Goal: Task Accomplishment & Management: Use online tool/utility

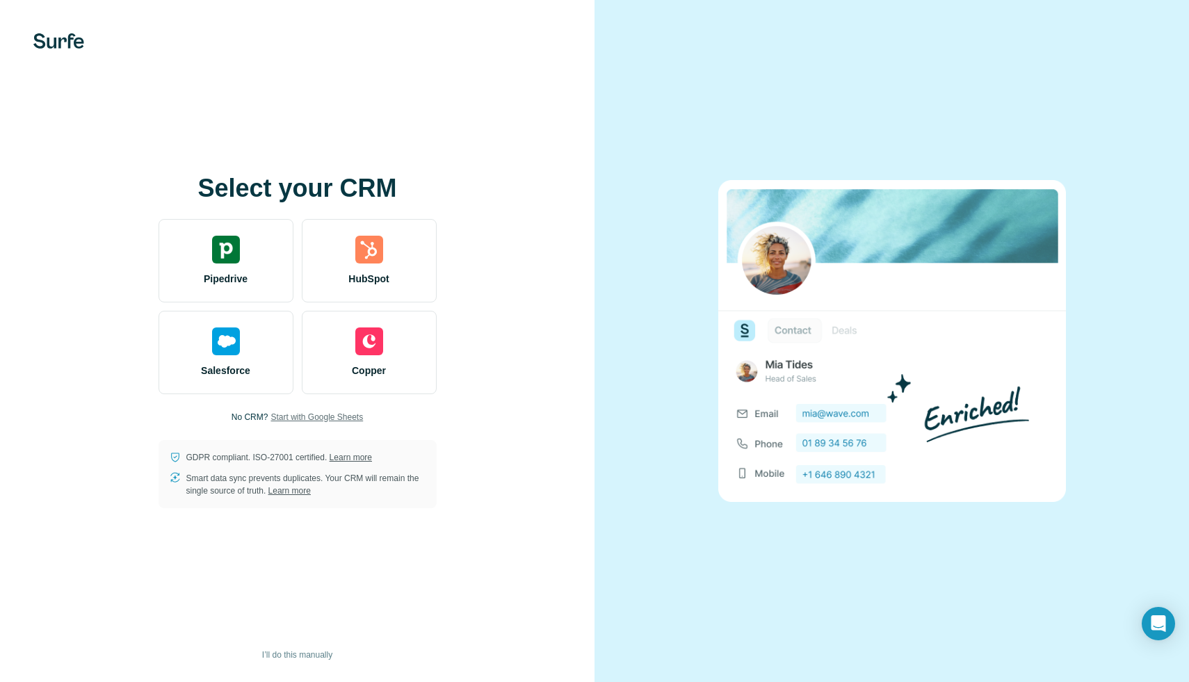
click at [312, 419] on span "Start with Google Sheets" at bounding box center [317, 417] width 92 height 13
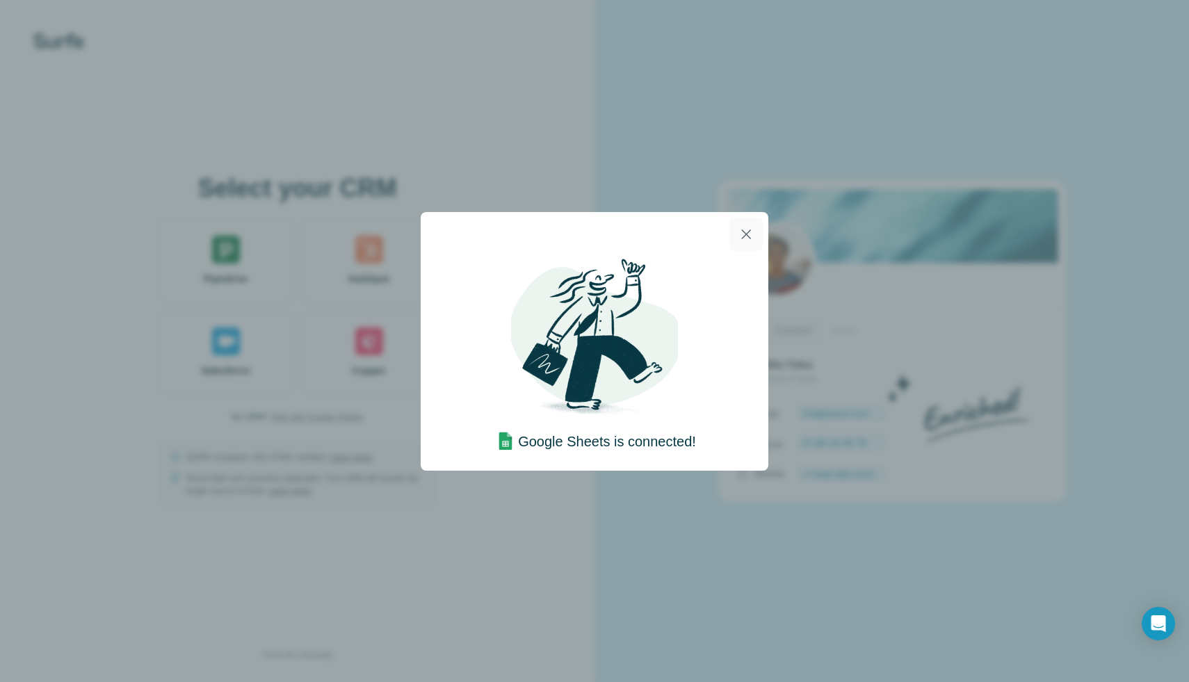
click at [748, 235] on icon "button" at bounding box center [746, 234] width 10 height 10
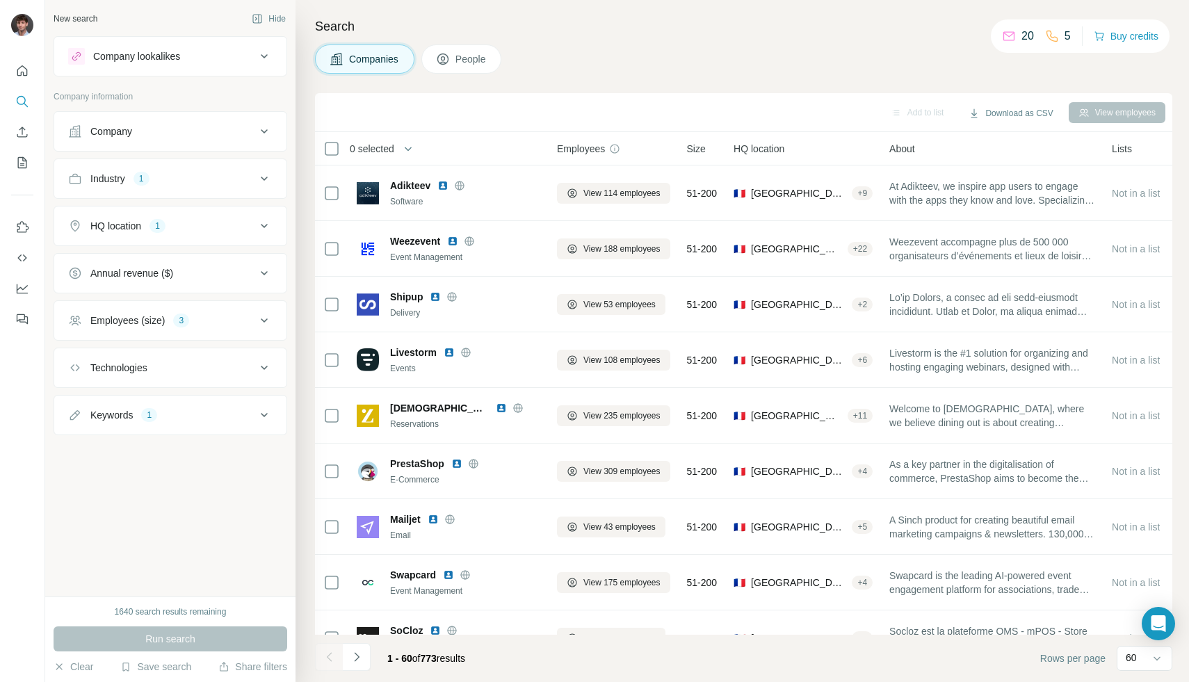
click at [214, 48] on div "Company lookalikes" at bounding box center [162, 56] width 188 height 17
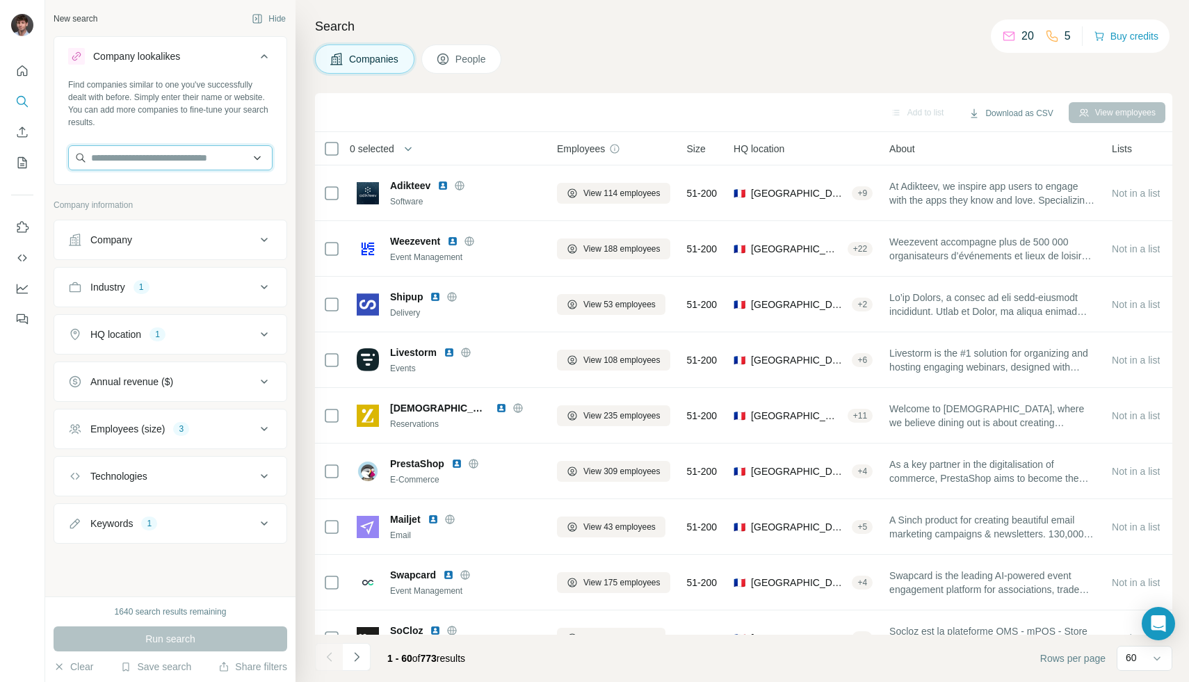
click at [195, 163] on input "text" at bounding box center [170, 157] width 204 height 25
type input "******"
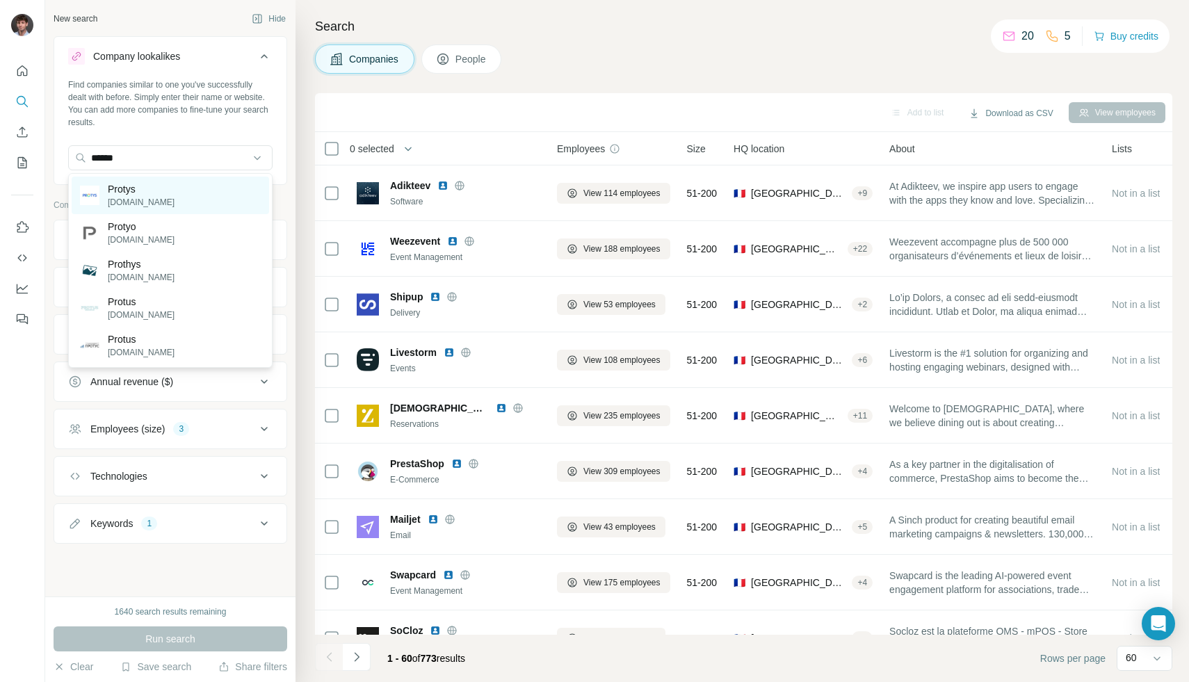
click at [197, 183] on div "Protys [DOMAIN_NAME]" at bounding box center [171, 196] width 198 height 38
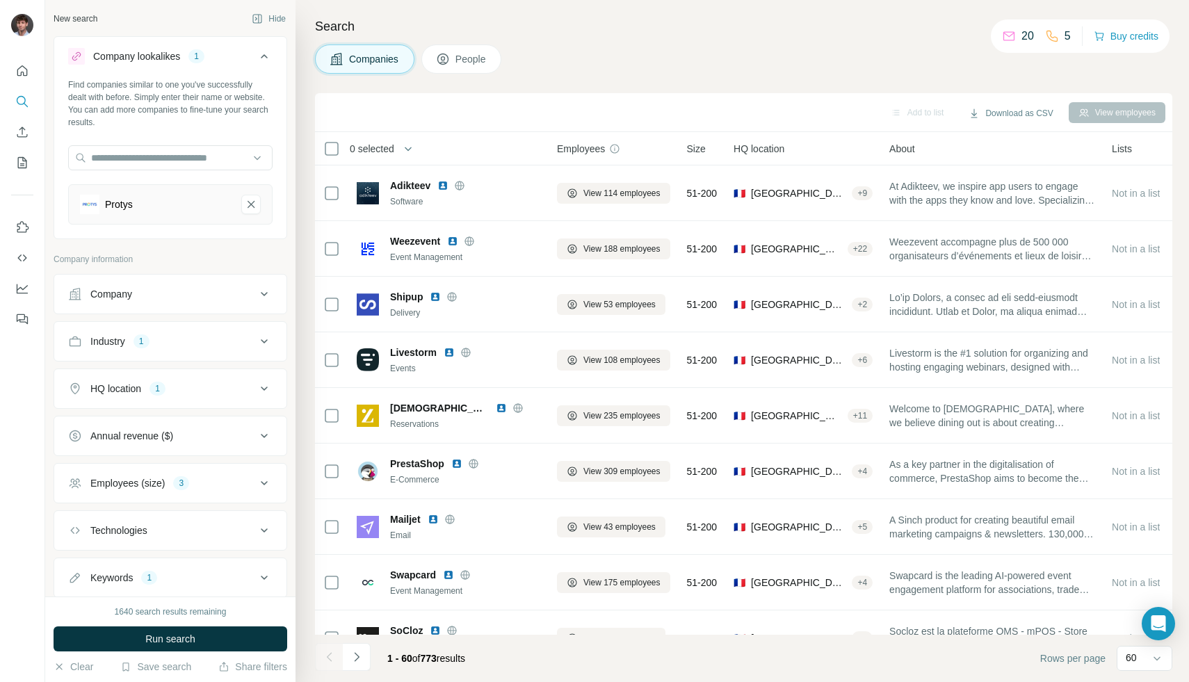
click at [186, 347] on div "Industry 1" at bounding box center [162, 342] width 188 height 14
click at [104, 408] on icon "button" at bounding box center [100, 407] width 11 height 11
click at [150, 439] on button "HQ location 1" at bounding box center [170, 430] width 232 height 33
click at [113, 517] on button "Clear all" at bounding box center [91, 521] width 47 height 13
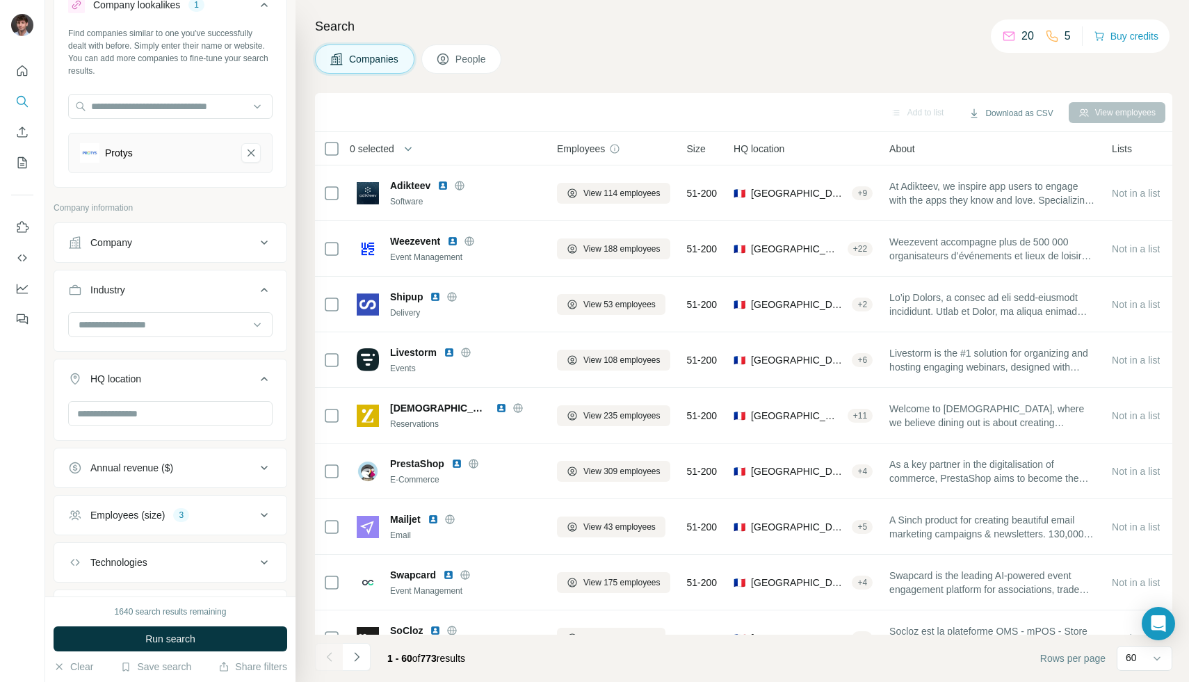
scroll to position [51, 0]
click at [131, 425] on input "text" at bounding box center [170, 414] width 204 height 25
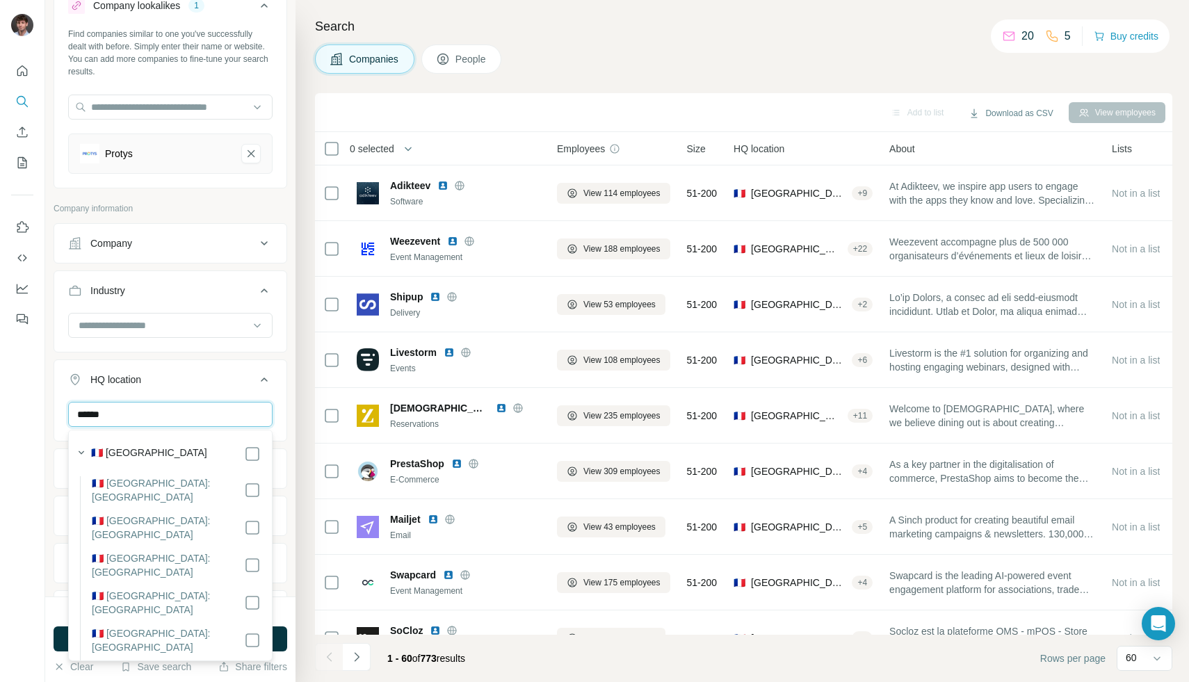
type input "******"
click at [116, 453] on label "🇫🇷 [GEOGRAPHIC_DATA]" at bounding box center [149, 454] width 116 height 17
click at [250, 364] on button "HQ location" at bounding box center [170, 382] width 232 height 39
click at [189, 350] on div "Industry" at bounding box center [171, 312] width 234 height 82
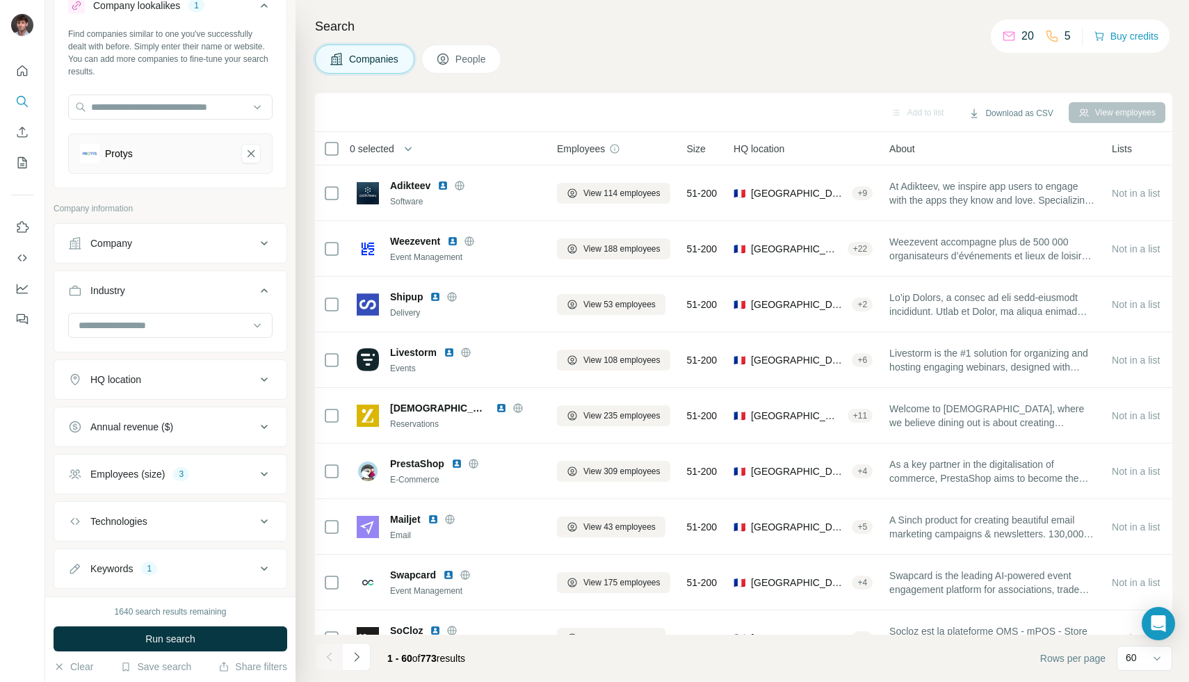
click at [473, 42] on div "Search Companies People Add to list Download as CSV View employees 0 selected C…" at bounding box center [743, 341] width 894 height 682
click at [227, 370] on button "HQ location" at bounding box center [170, 379] width 232 height 33
click at [184, 420] on input "text" at bounding box center [170, 414] width 204 height 25
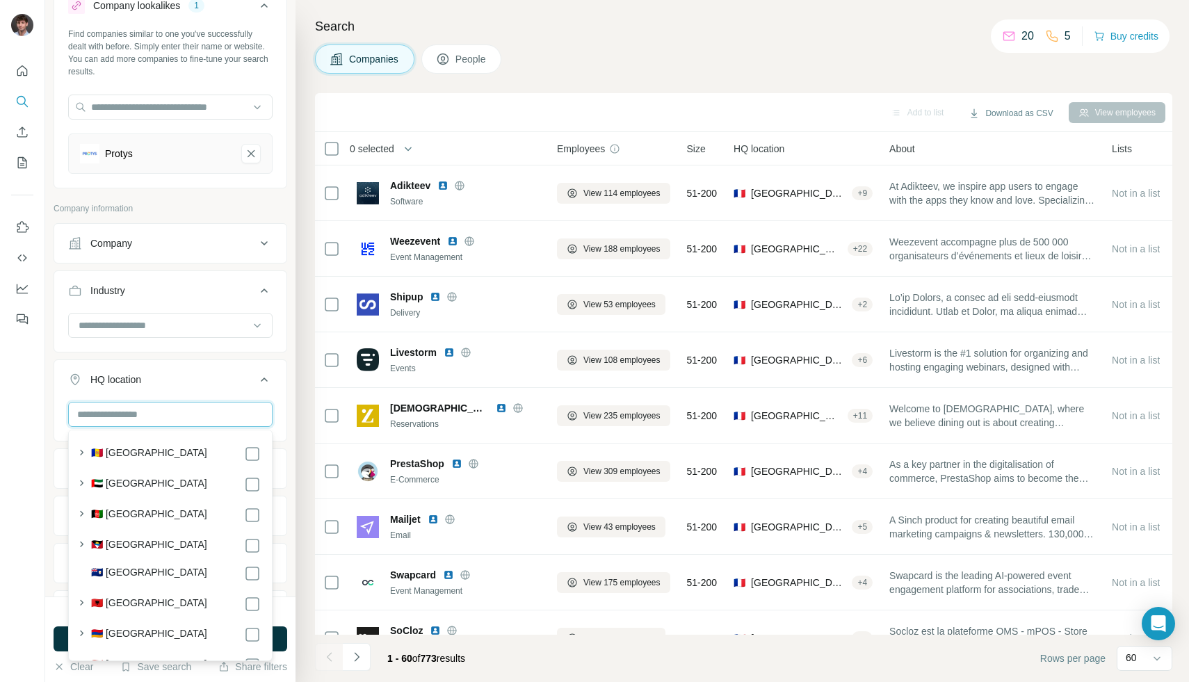
type input "*"
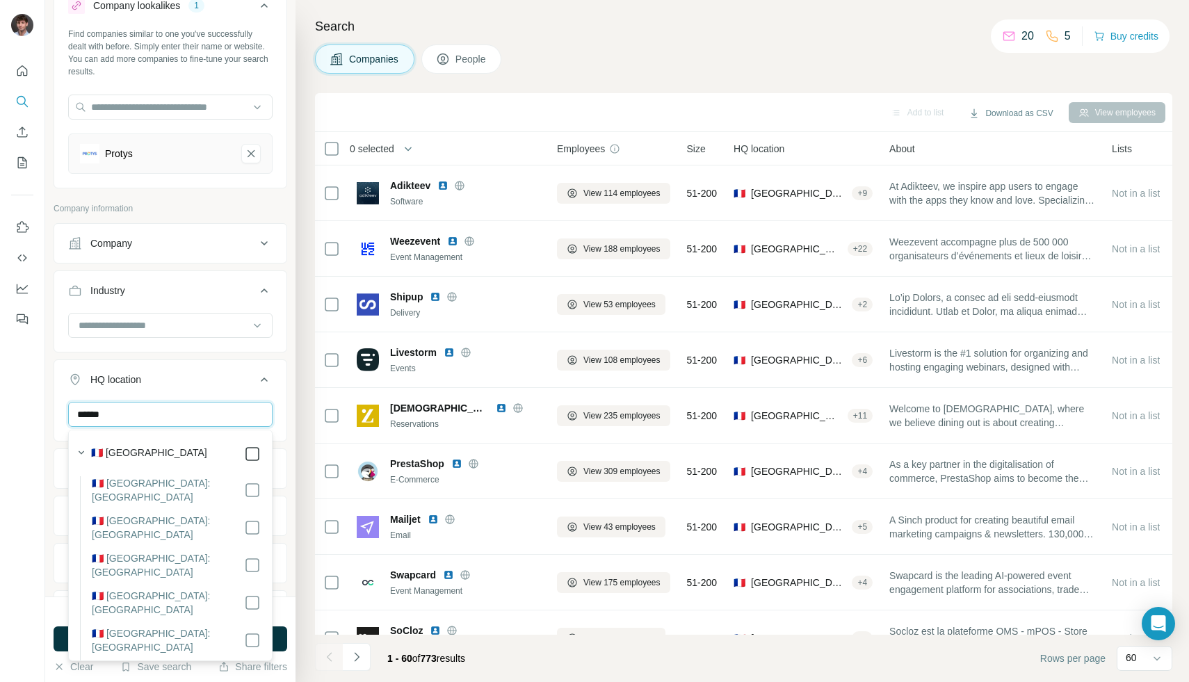
type input "******"
click at [247, 493] on li "🇫🇷 [GEOGRAPHIC_DATA]: [GEOGRAPHIC_DATA]" at bounding box center [170, 495] width 181 height 38
click at [264, 378] on icon at bounding box center [264, 379] width 17 height 17
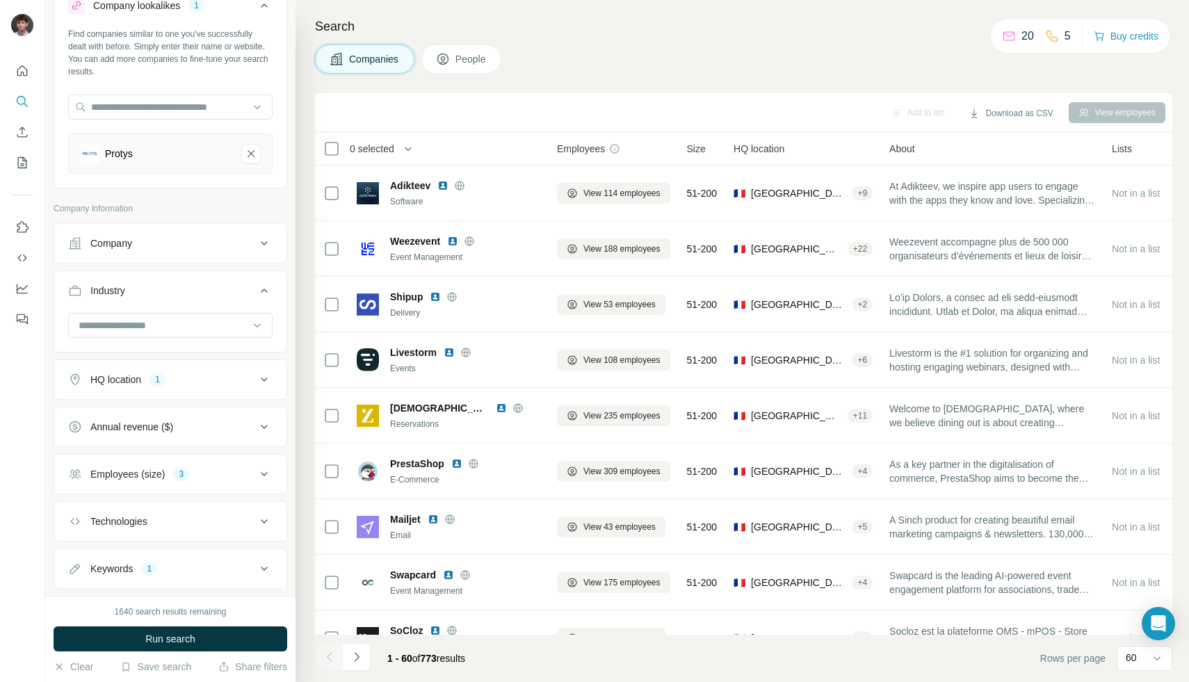
click at [218, 478] on div "Employees (size) 3" at bounding box center [162, 474] width 188 height 14
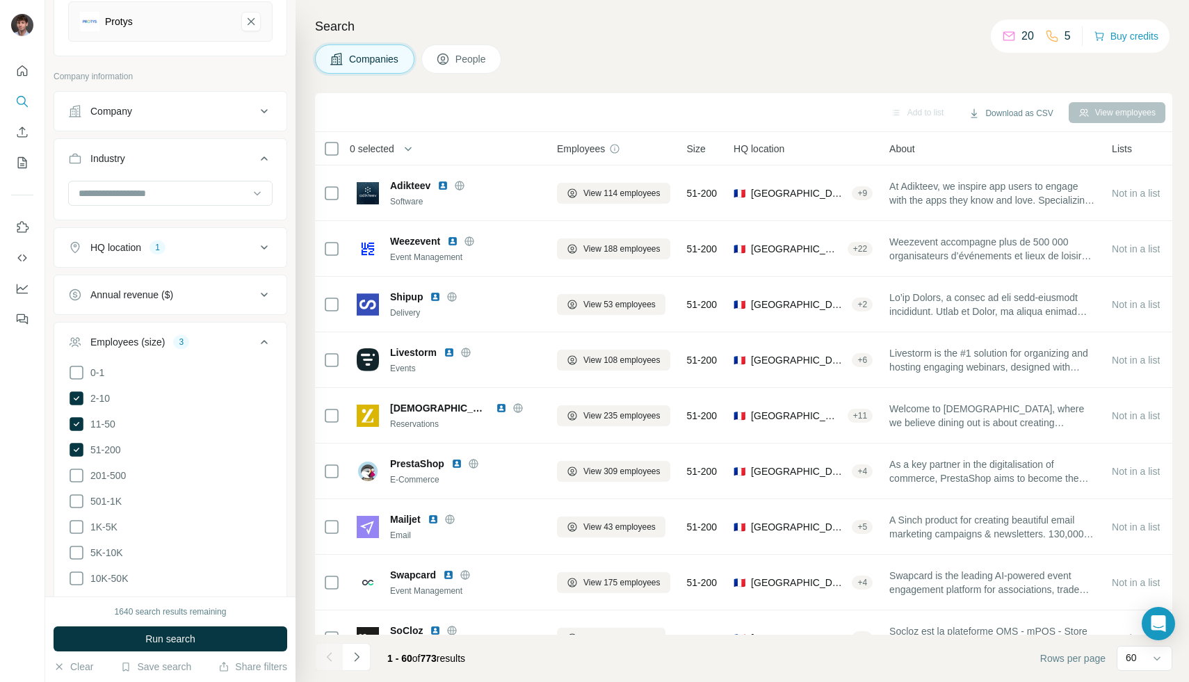
scroll to position [416, 0]
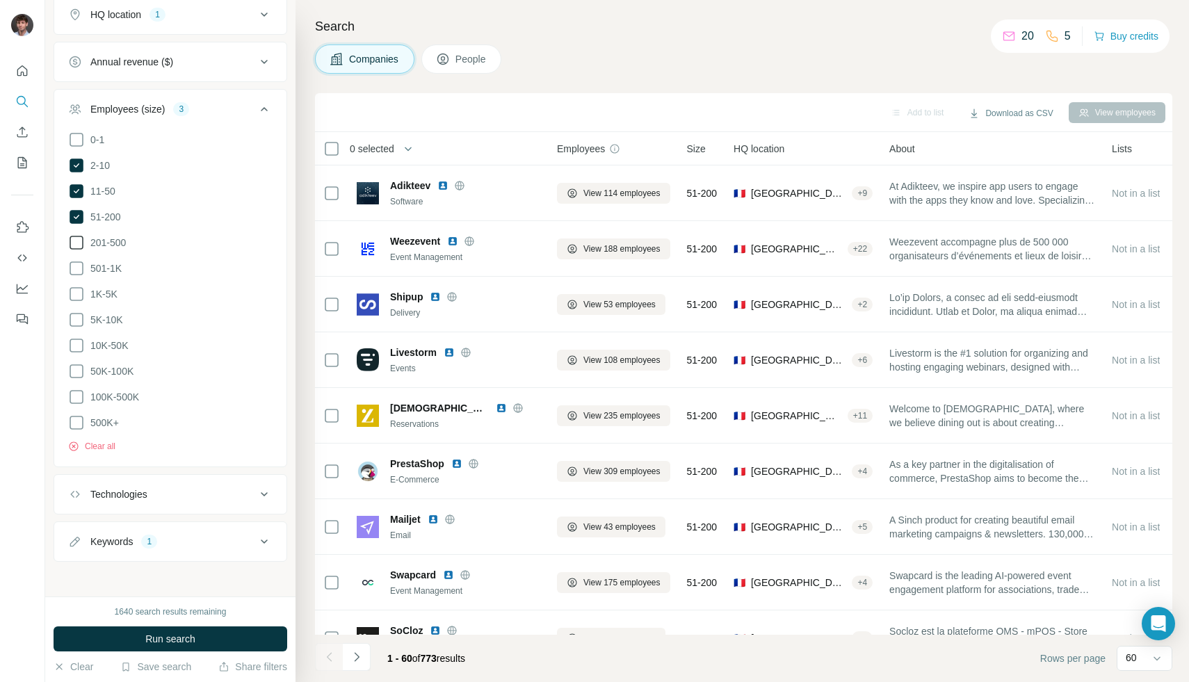
click at [117, 236] on span "201-500" at bounding box center [105, 243] width 41 height 14
click at [228, 566] on div "New search Hide Company lookalikes 1 Find companies similar to one you've succe…" at bounding box center [170, 298] width 250 height 597
click at [239, 543] on div "Keywords 1" at bounding box center [162, 542] width 188 height 14
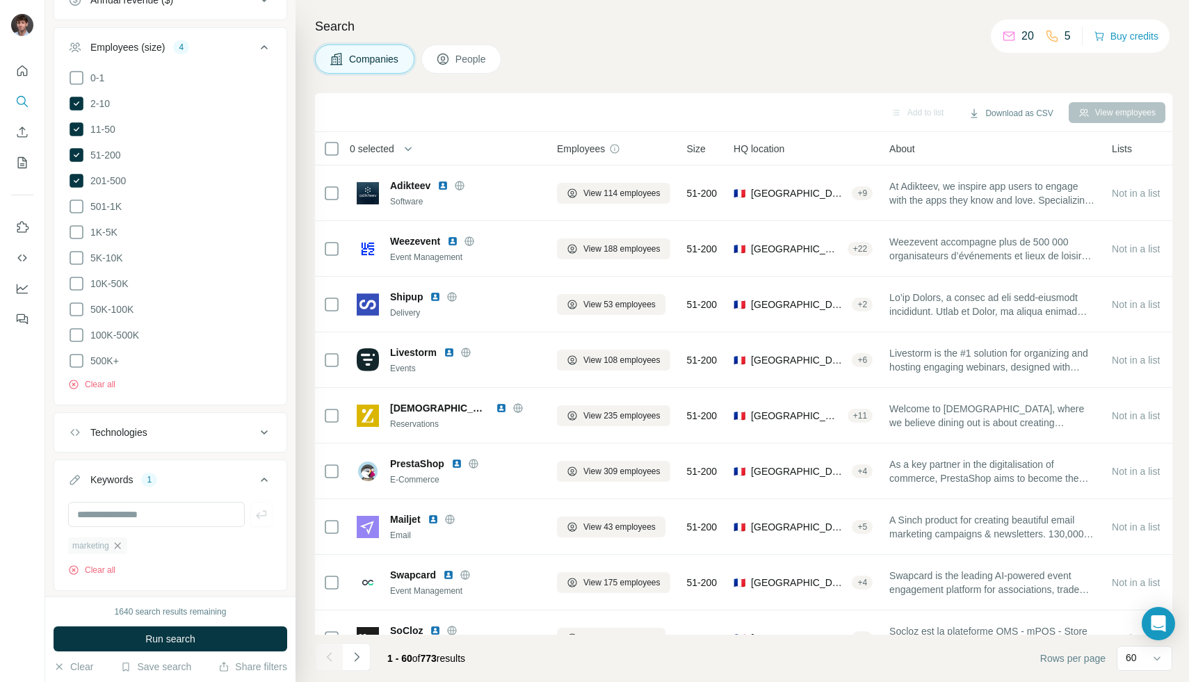
click at [123, 541] on icon "button" at bounding box center [117, 545] width 11 height 11
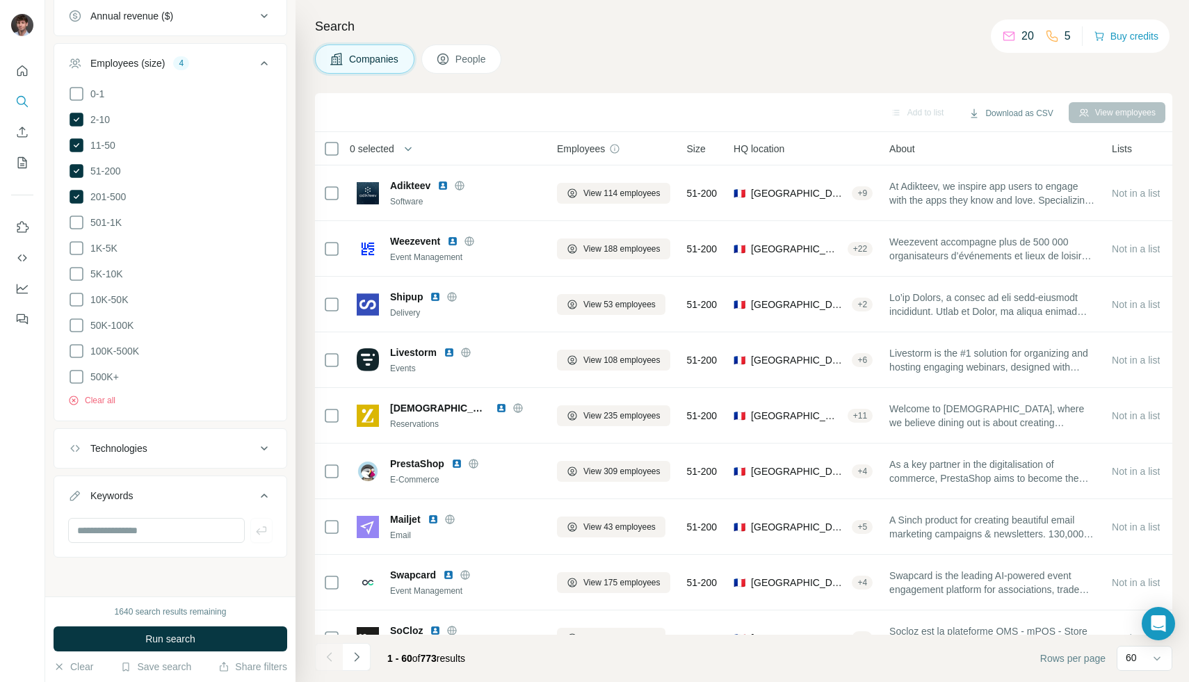
scroll to position [458, 0]
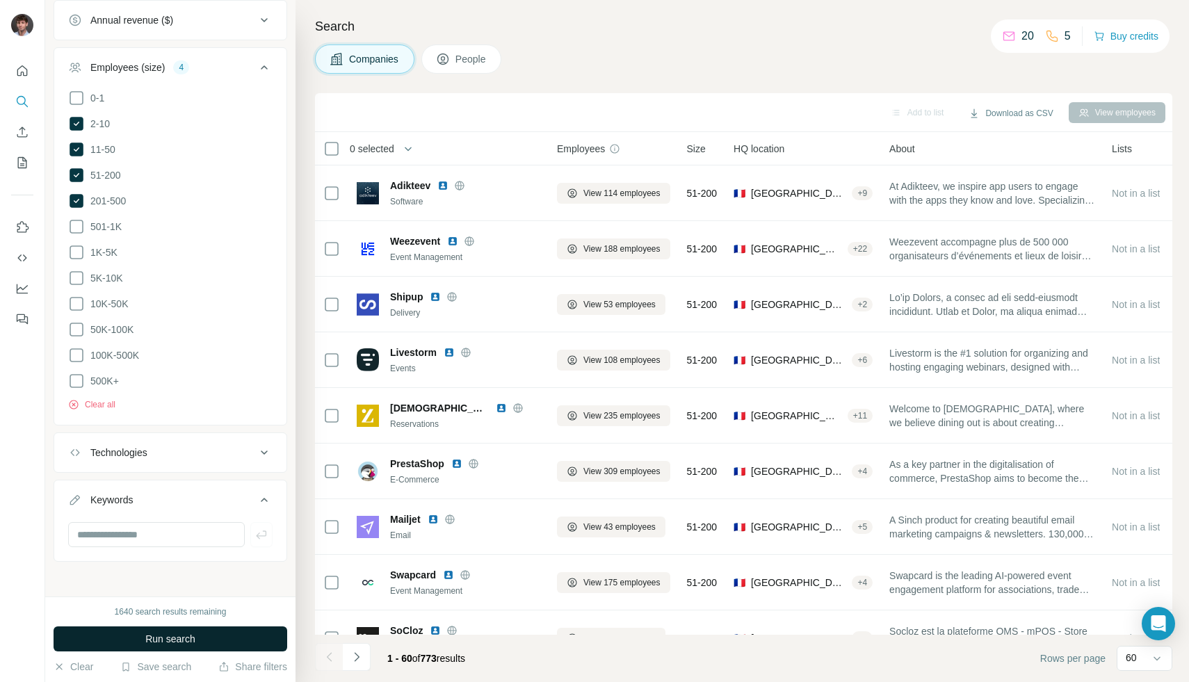
click at [130, 644] on button "Run search" at bounding box center [171, 639] width 234 height 25
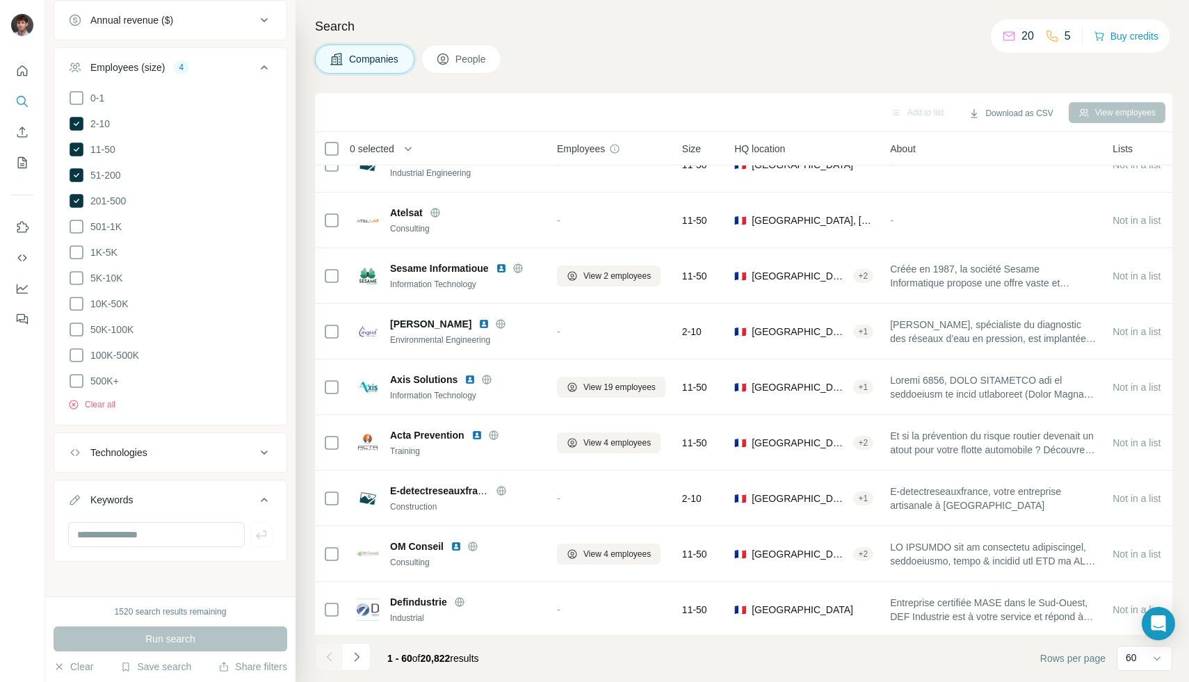
scroll to position [1031, 0]
click at [928, 139] on th "About" at bounding box center [993, 148] width 223 height 33
click at [913, 157] on th "About" at bounding box center [993, 148] width 223 height 33
click at [897, 115] on div "Add to list" at bounding box center [917, 112] width 73 height 21
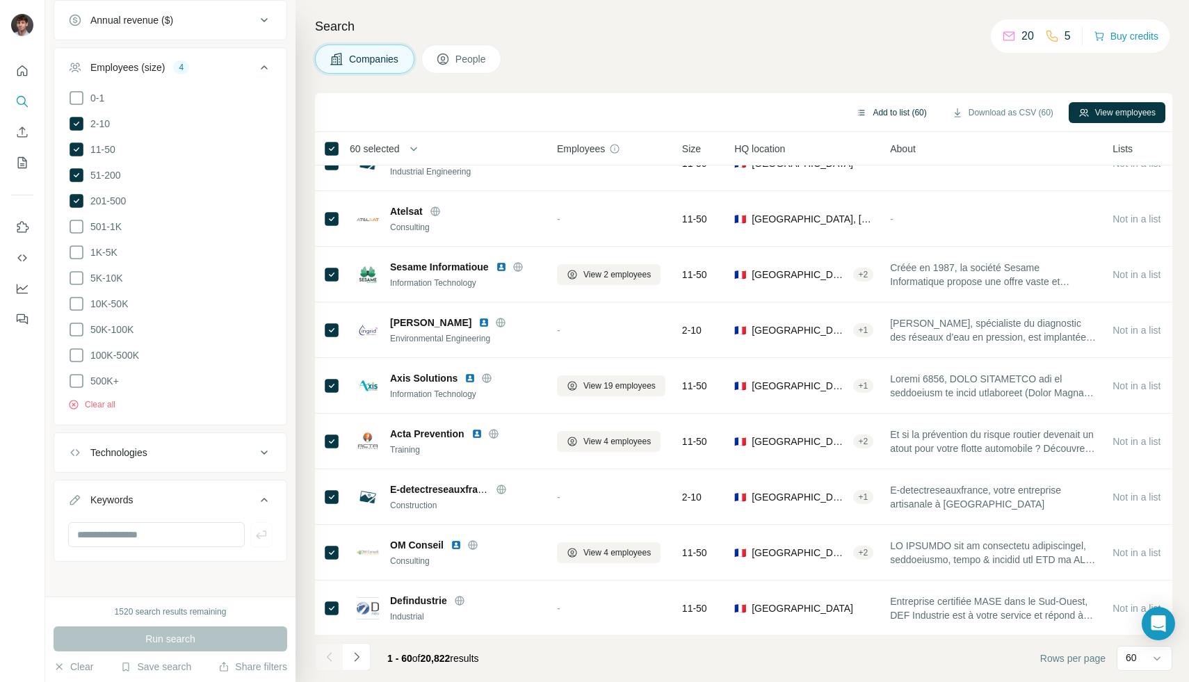
click at [873, 111] on button "Add to list (60)" at bounding box center [891, 112] width 90 height 21
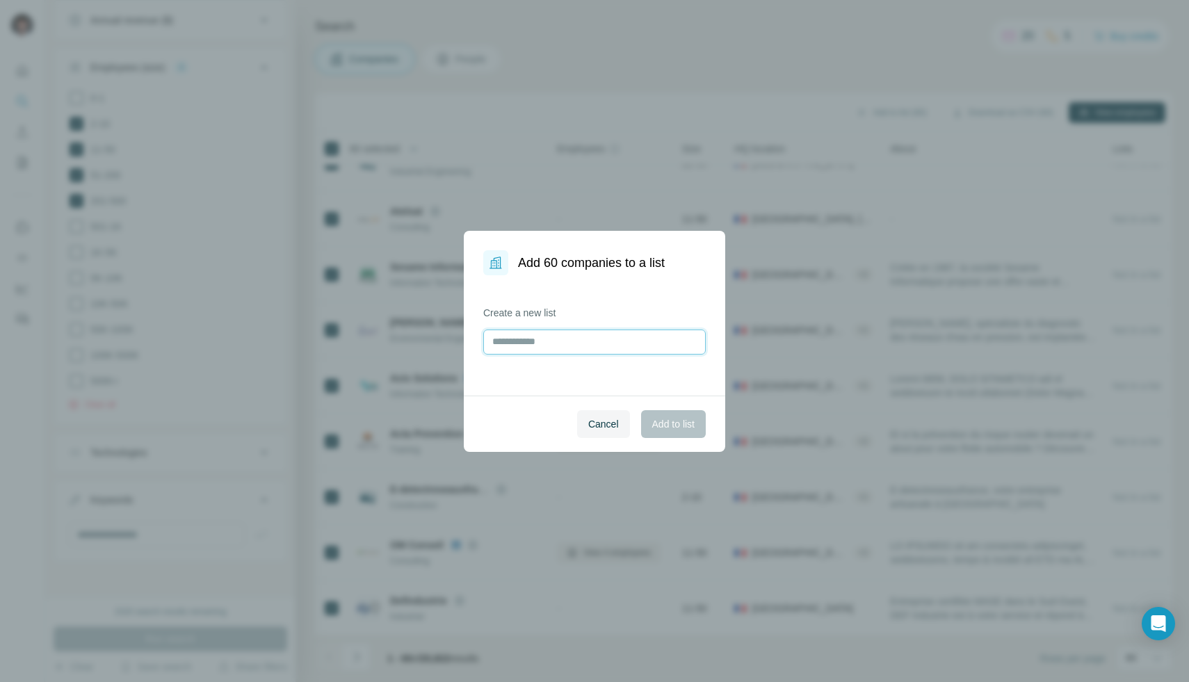
click at [556, 344] on input "text" at bounding box center [594, 342] width 223 height 25
type input "****"
click at [654, 425] on span "Add to list" at bounding box center [673, 424] width 42 height 14
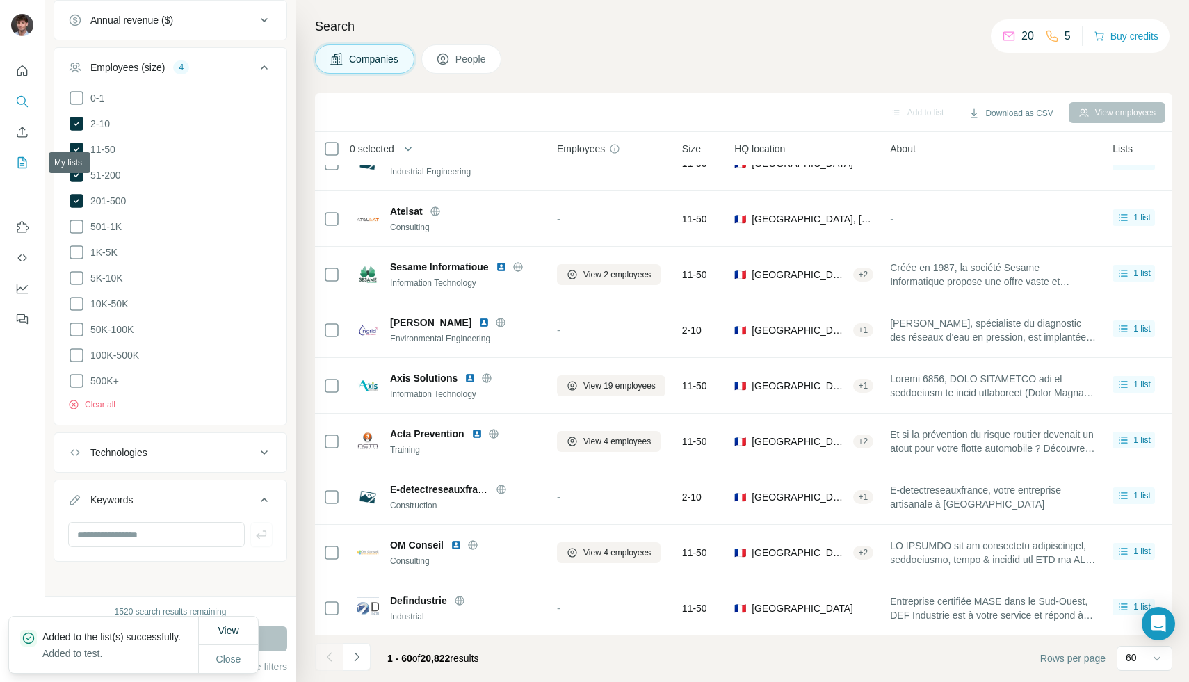
click at [24, 161] on icon "My lists" at bounding box center [23, 161] width 7 height 9
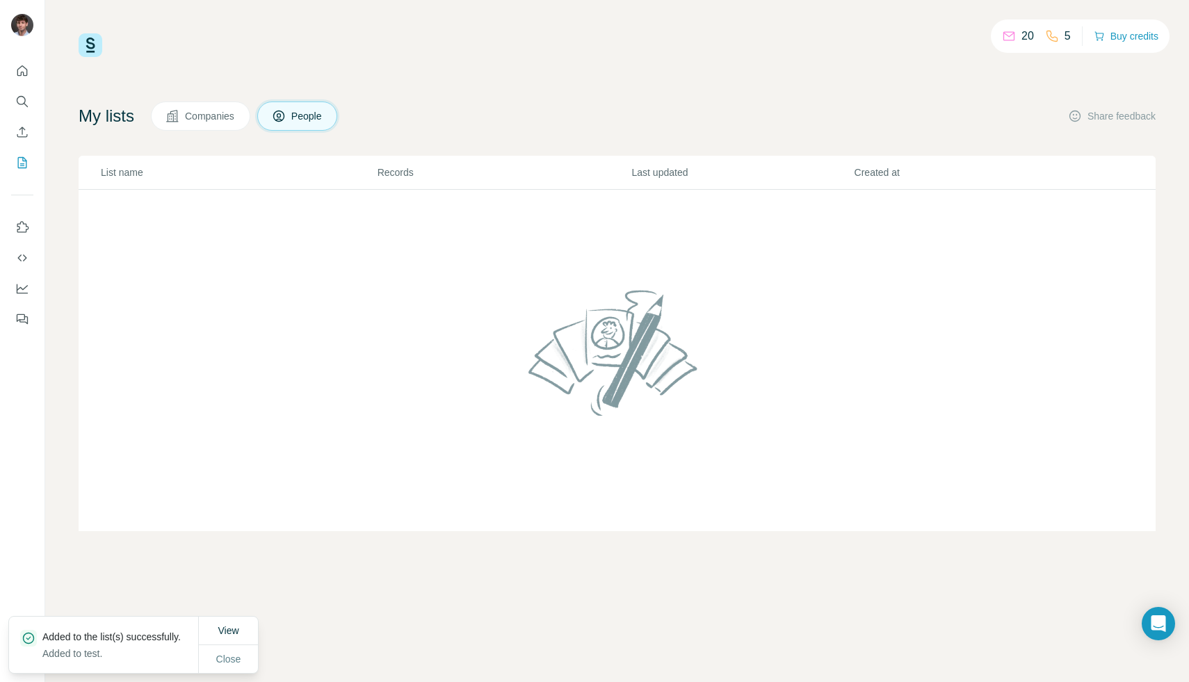
click at [179, 119] on icon at bounding box center [173, 116] width 14 height 14
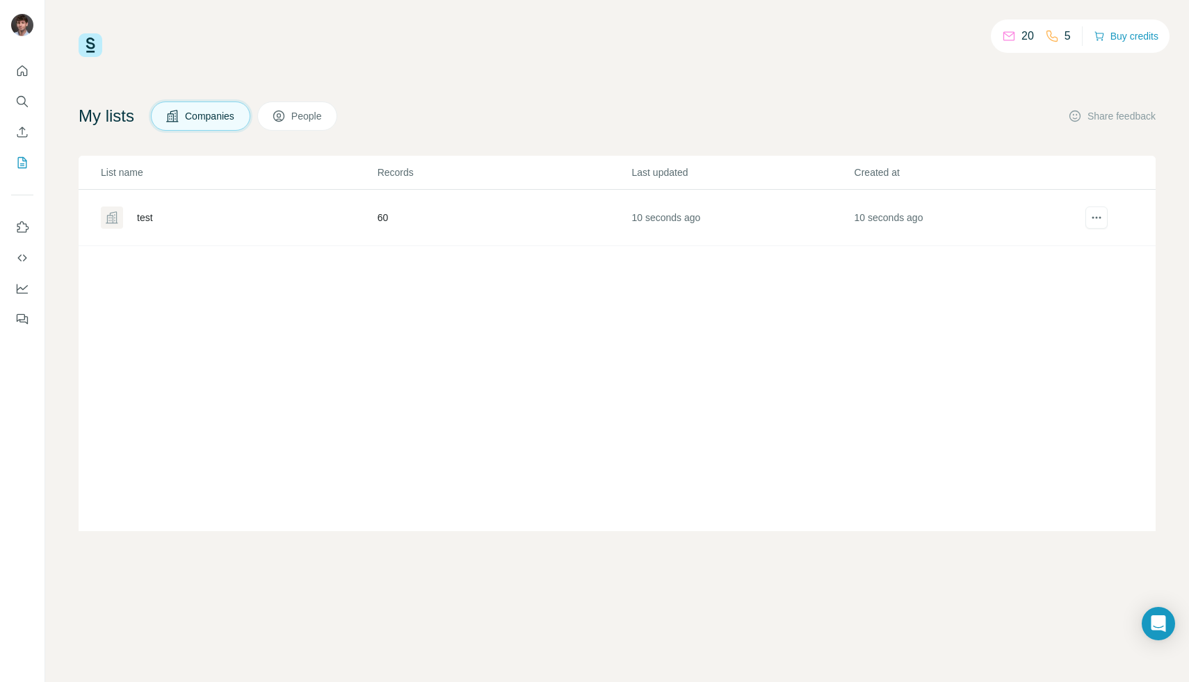
click at [139, 219] on div "test" at bounding box center [145, 218] width 16 height 14
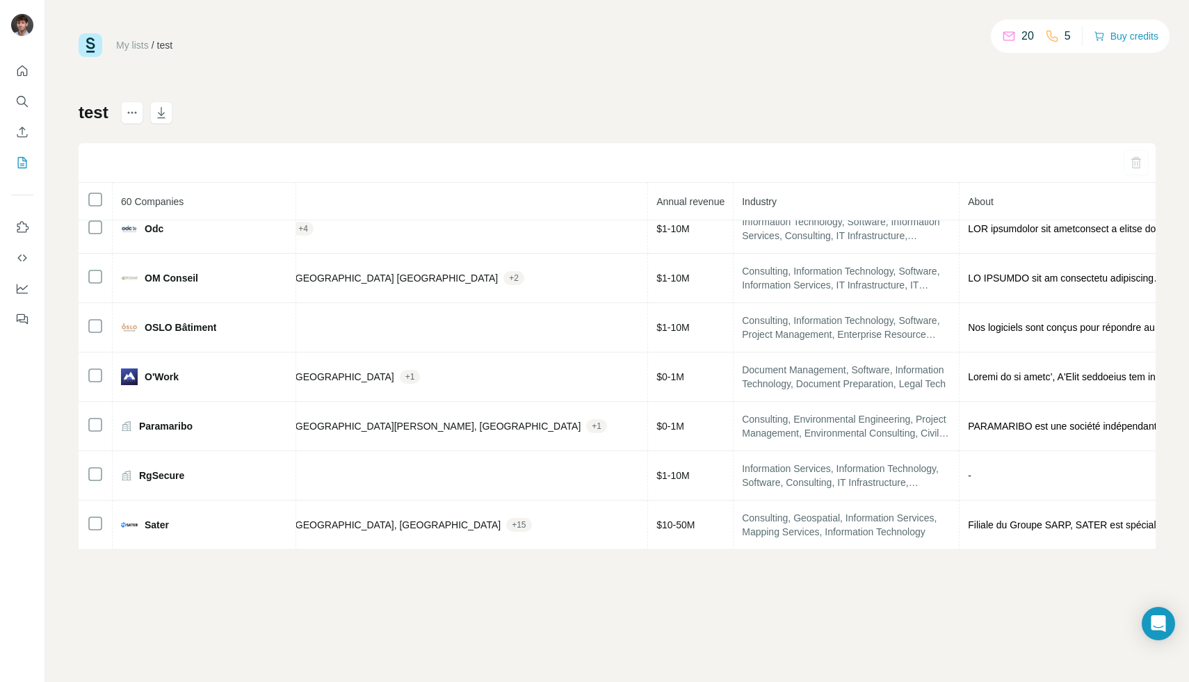
scroll to position [2120, 584]
